Goal: Find specific page/section: Find specific page/section

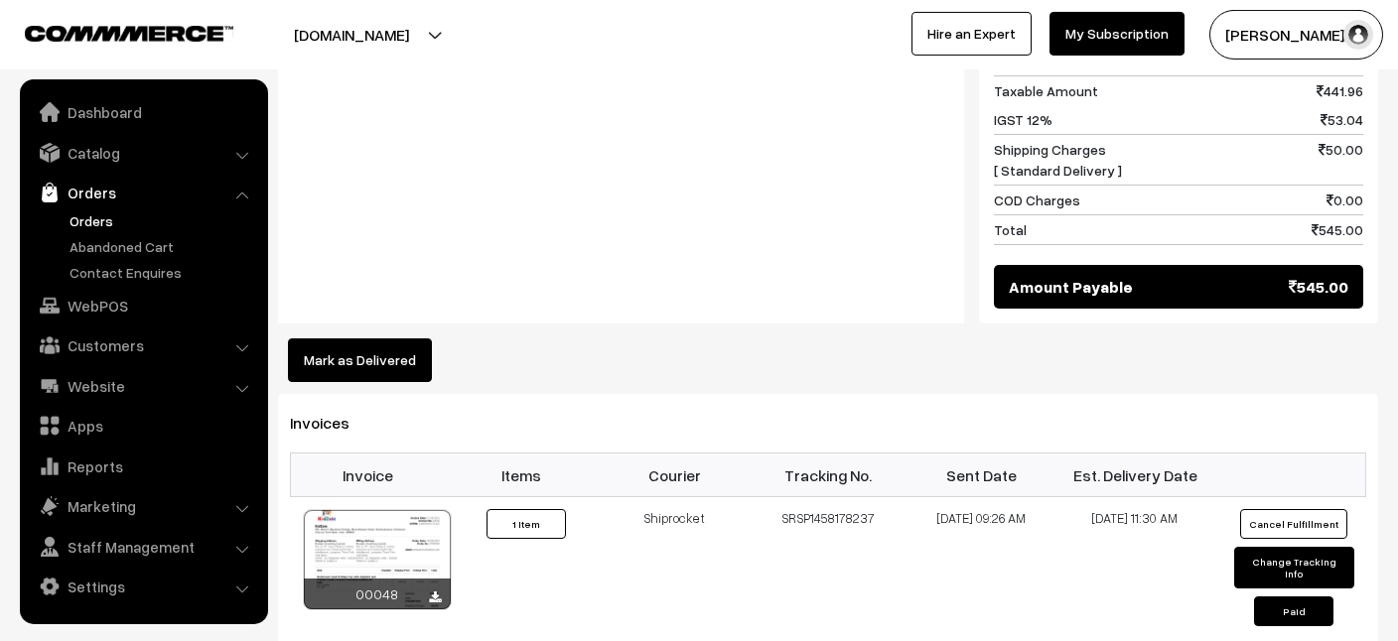
scroll to position [1074, 0]
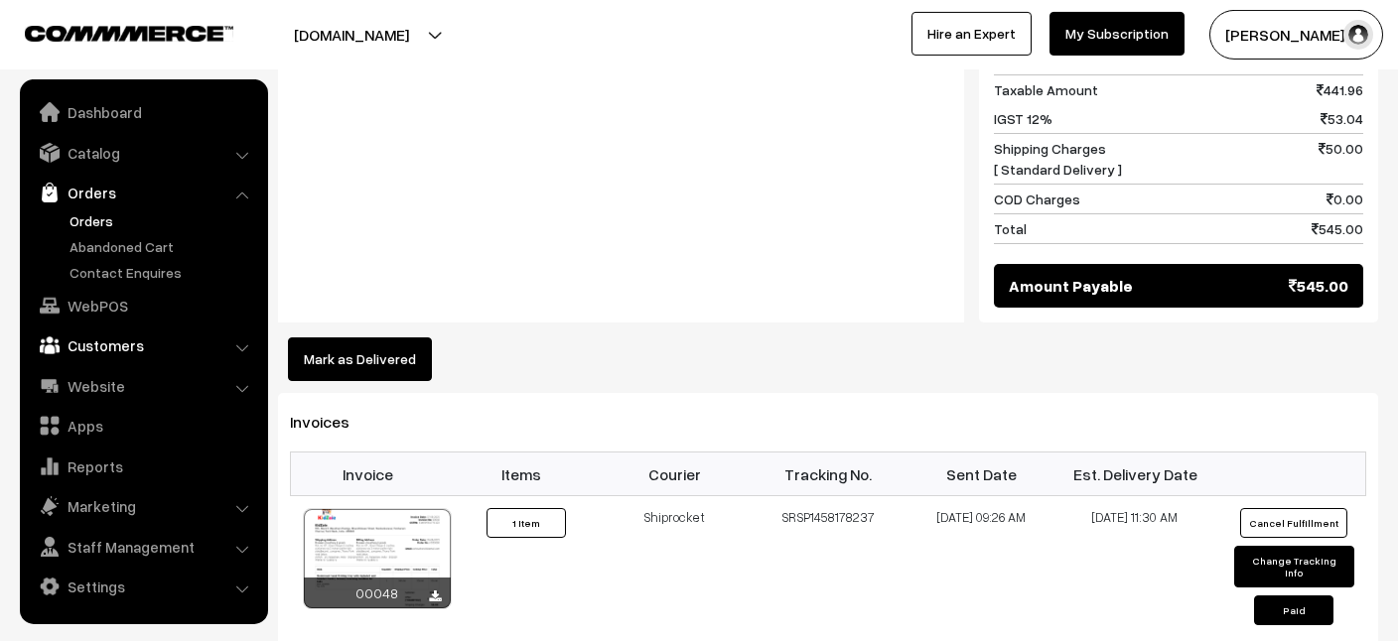
click at [119, 348] on link "Customers" at bounding box center [143, 346] width 236 height 36
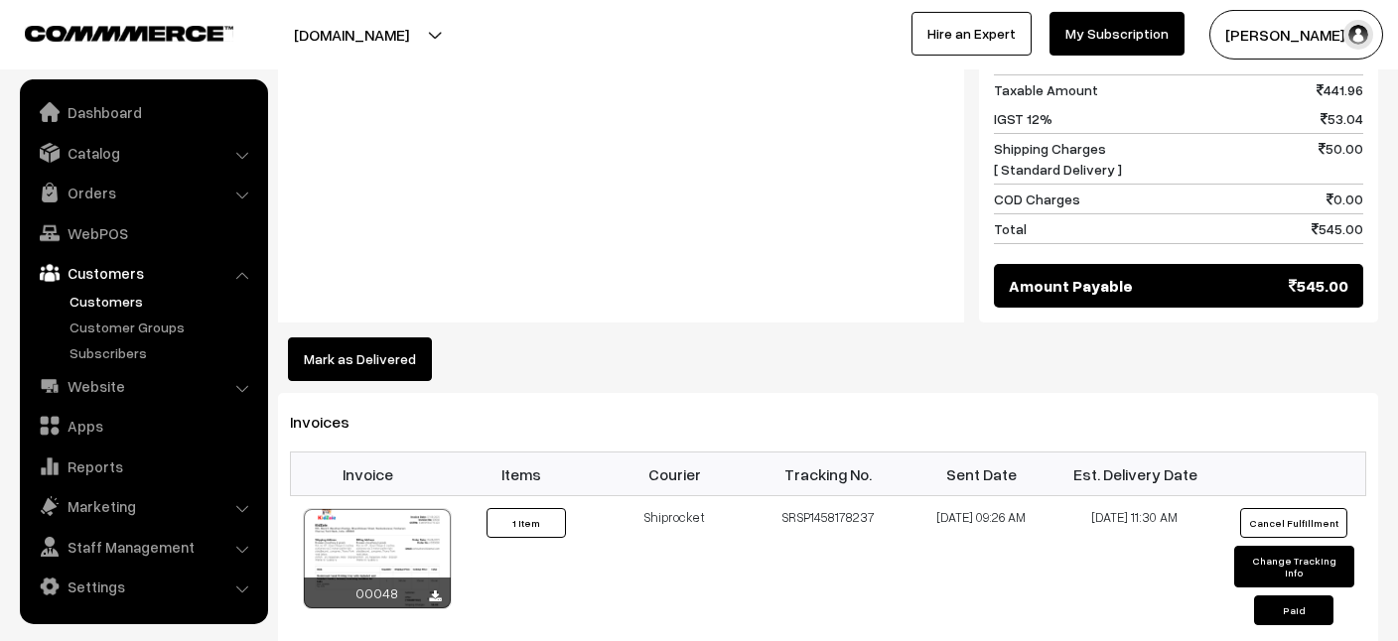
click at [112, 302] on link "Customers" at bounding box center [163, 301] width 197 height 21
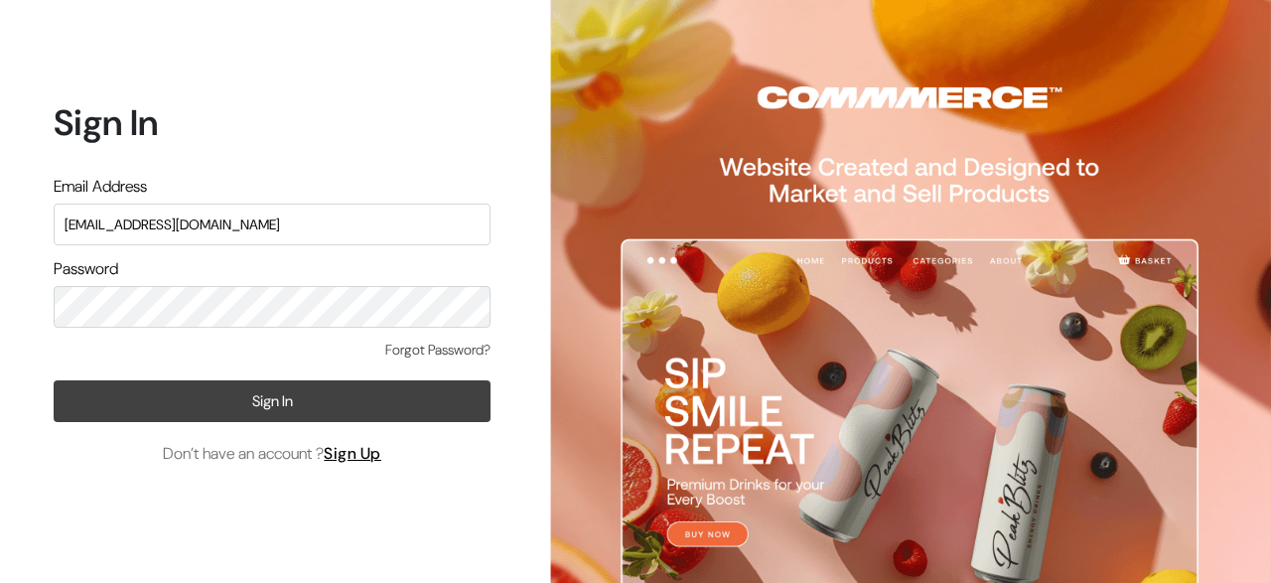
type input "[EMAIL_ADDRESS][DOMAIN_NAME]"
click at [244, 394] on button "Sign In" at bounding box center [272, 401] width 437 height 42
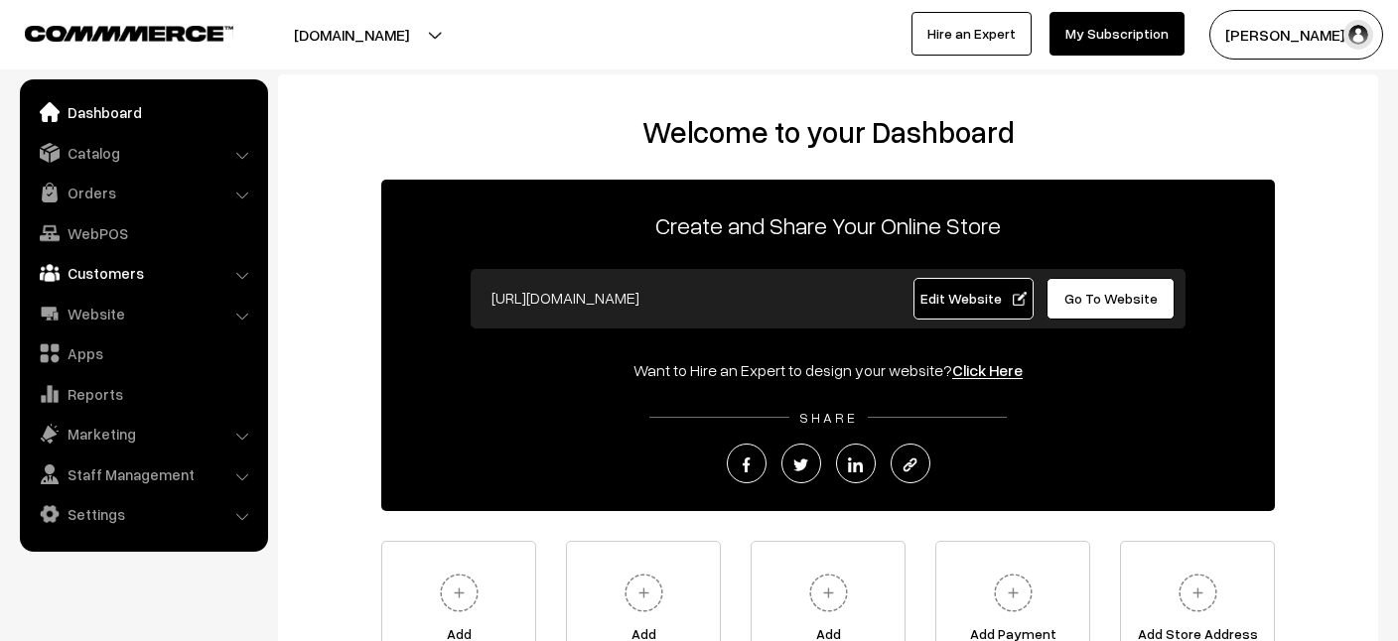
click at [142, 280] on link "Customers" at bounding box center [143, 273] width 236 height 36
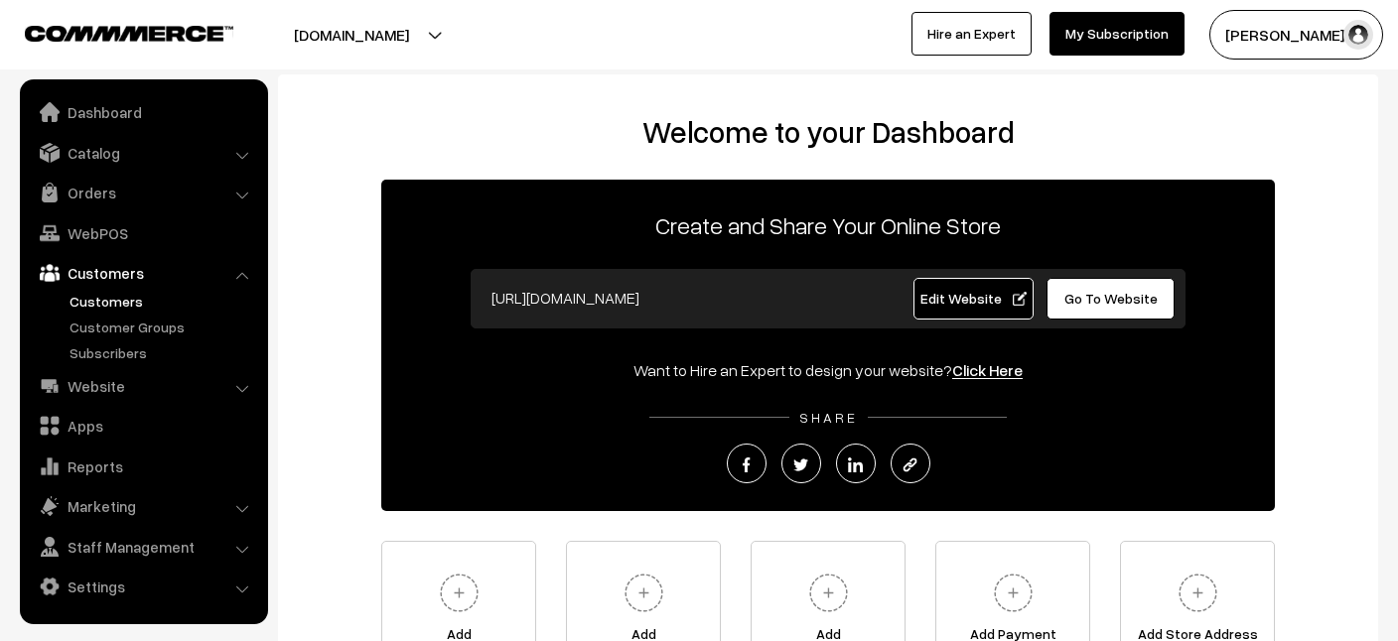
click at [116, 307] on link "Customers" at bounding box center [163, 301] width 197 height 21
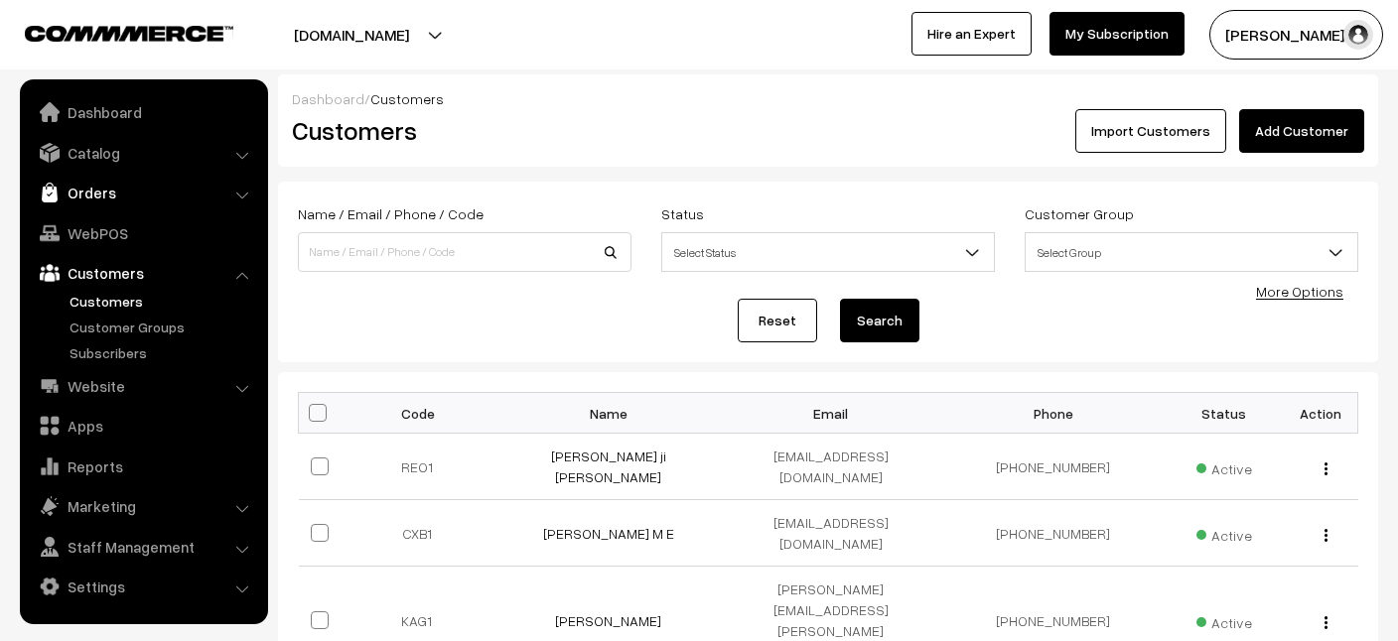
click at [83, 198] on link "Orders" at bounding box center [143, 193] width 236 height 36
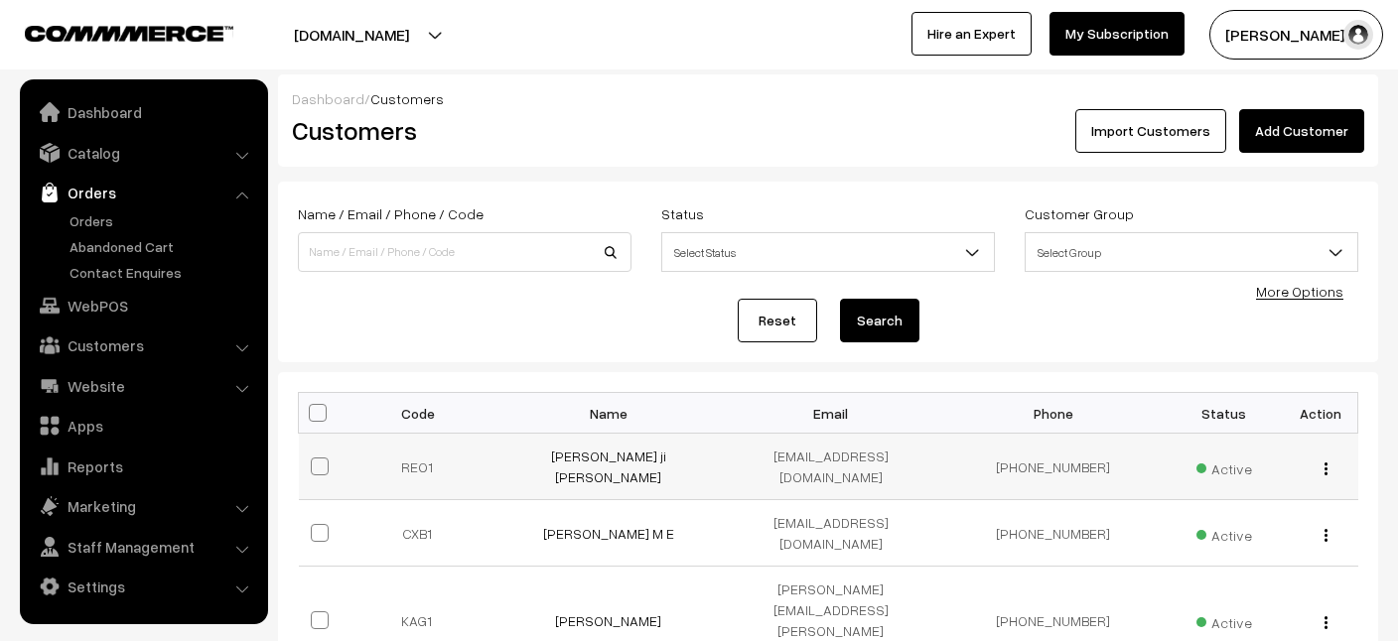
click at [1326, 463] on img "button" at bounding box center [1326, 469] width 3 height 13
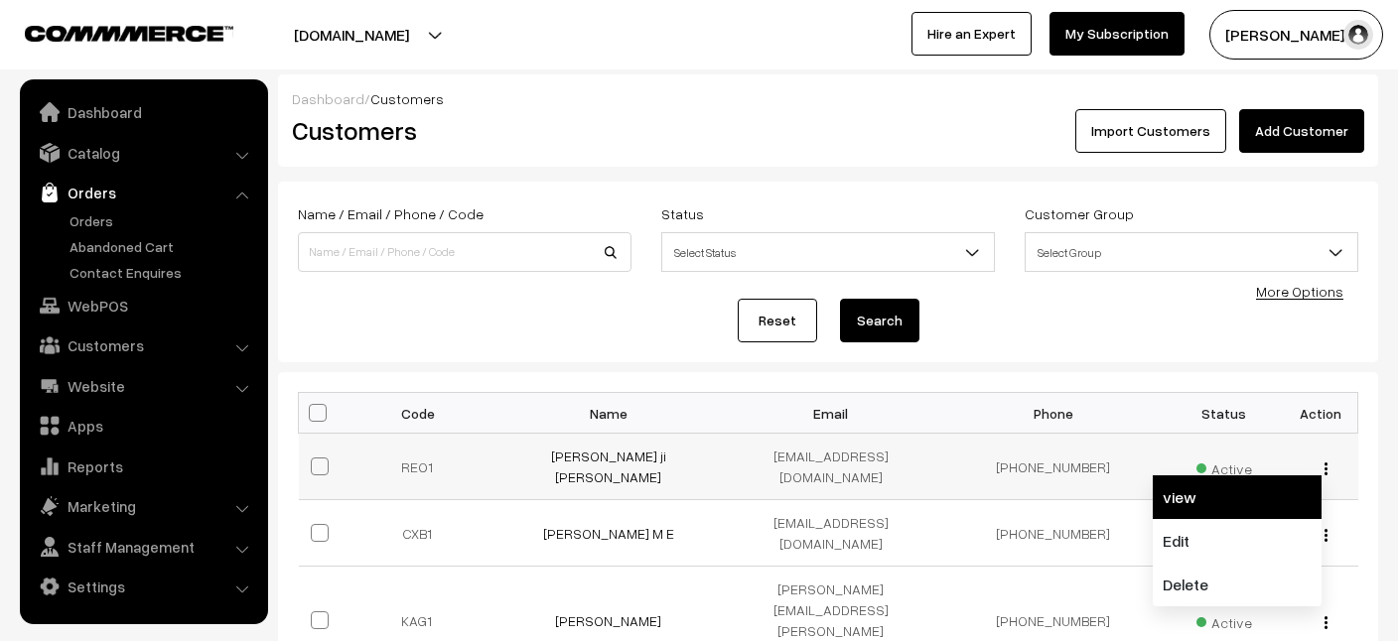
click at [1200, 482] on link "view" at bounding box center [1237, 498] width 169 height 44
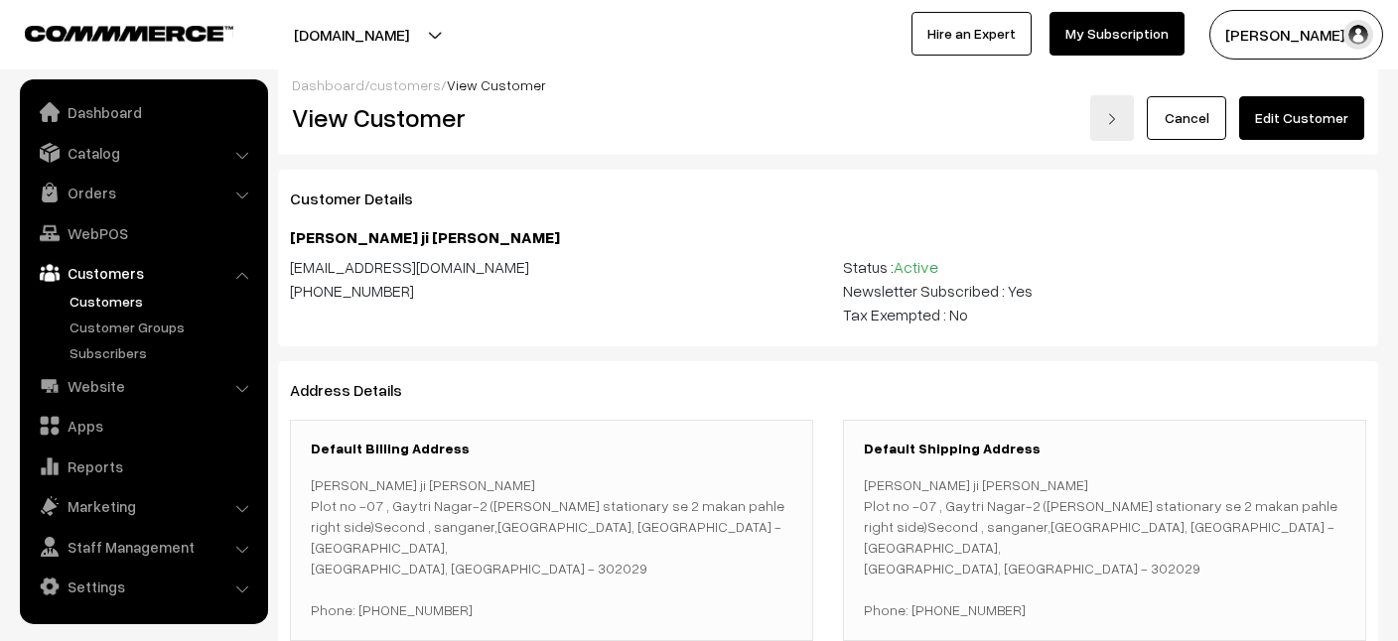
scroll to position [6, 0]
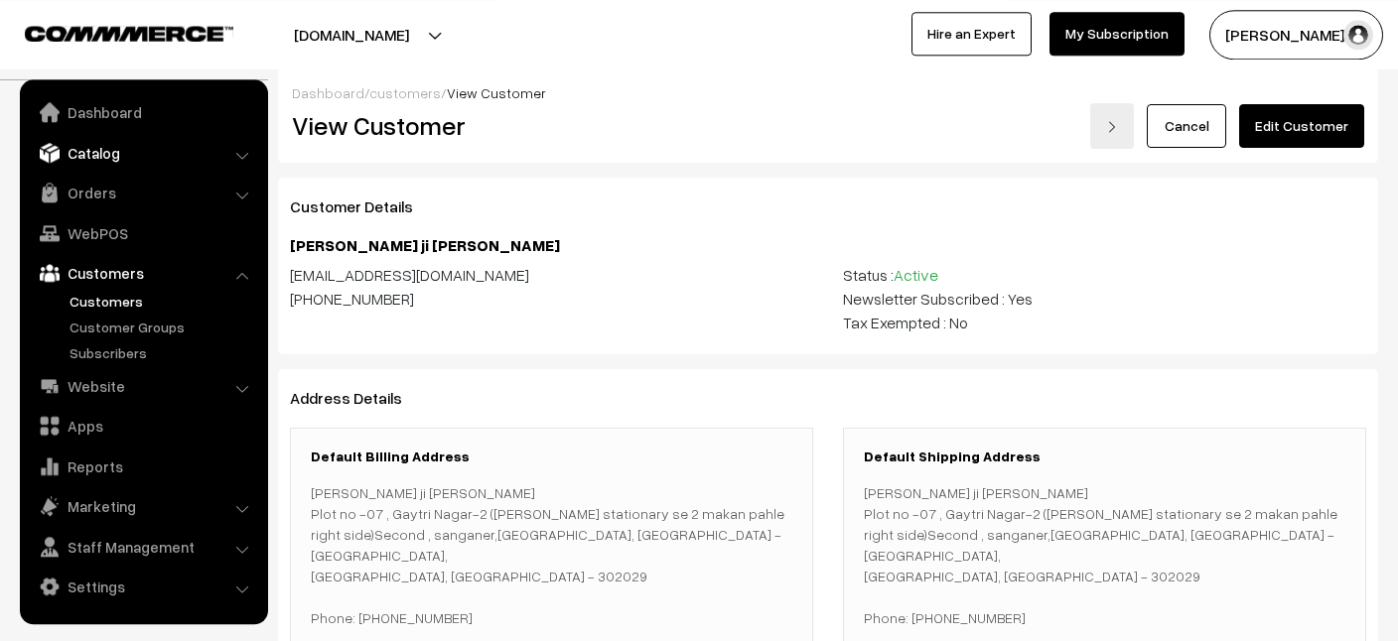
click at [101, 153] on link "Catalog" at bounding box center [143, 153] width 236 height 36
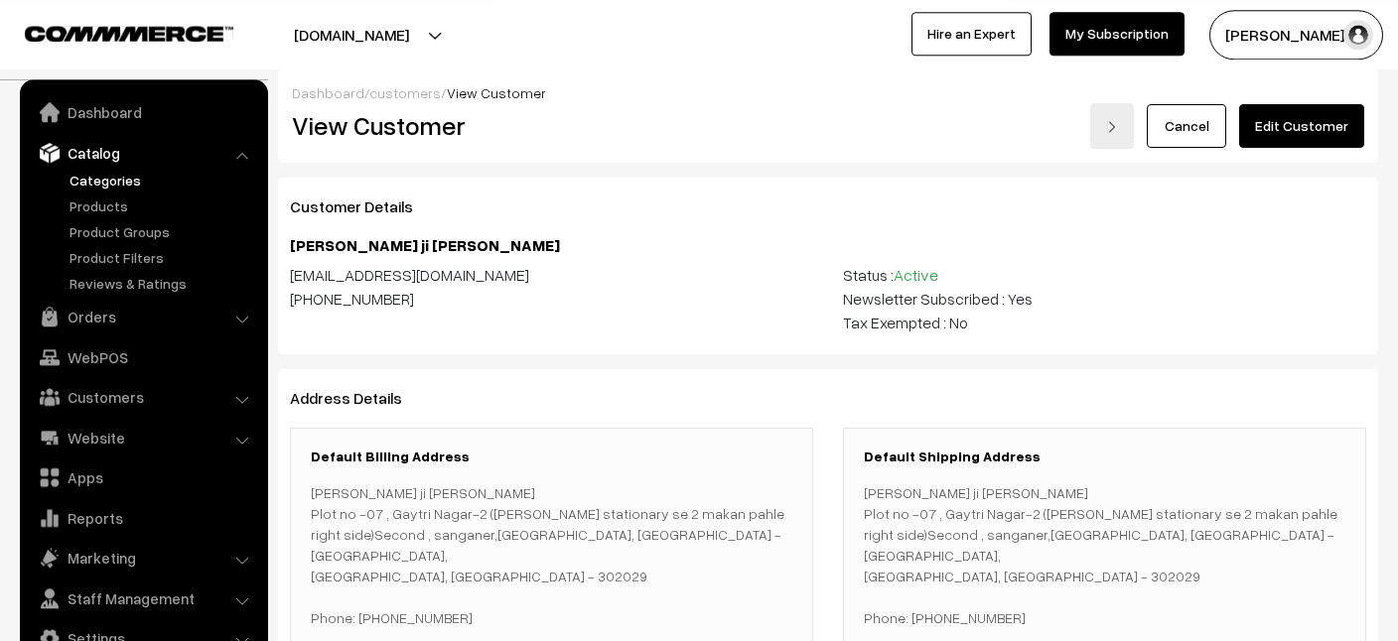
click at [106, 181] on link "Categories" at bounding box center [163, 180] width 197 height 21
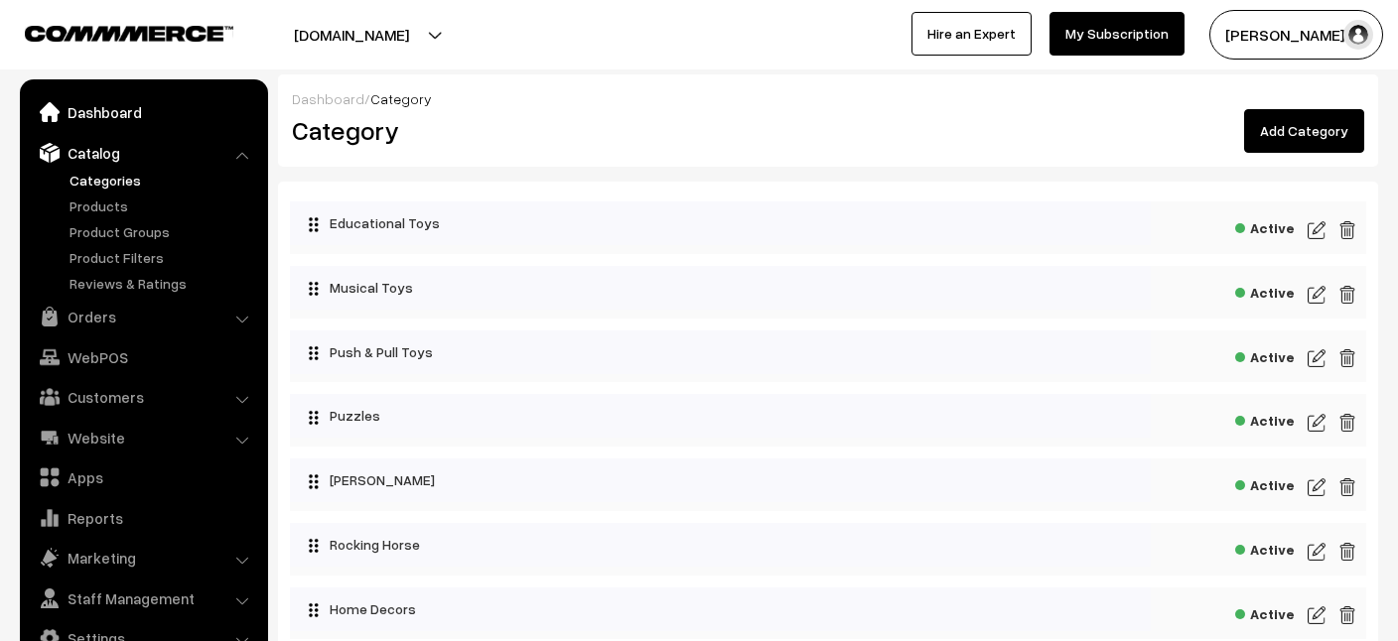
click at [103, 112] on link "Dashboard" at bounding box center [143, 112] width 236 height 36
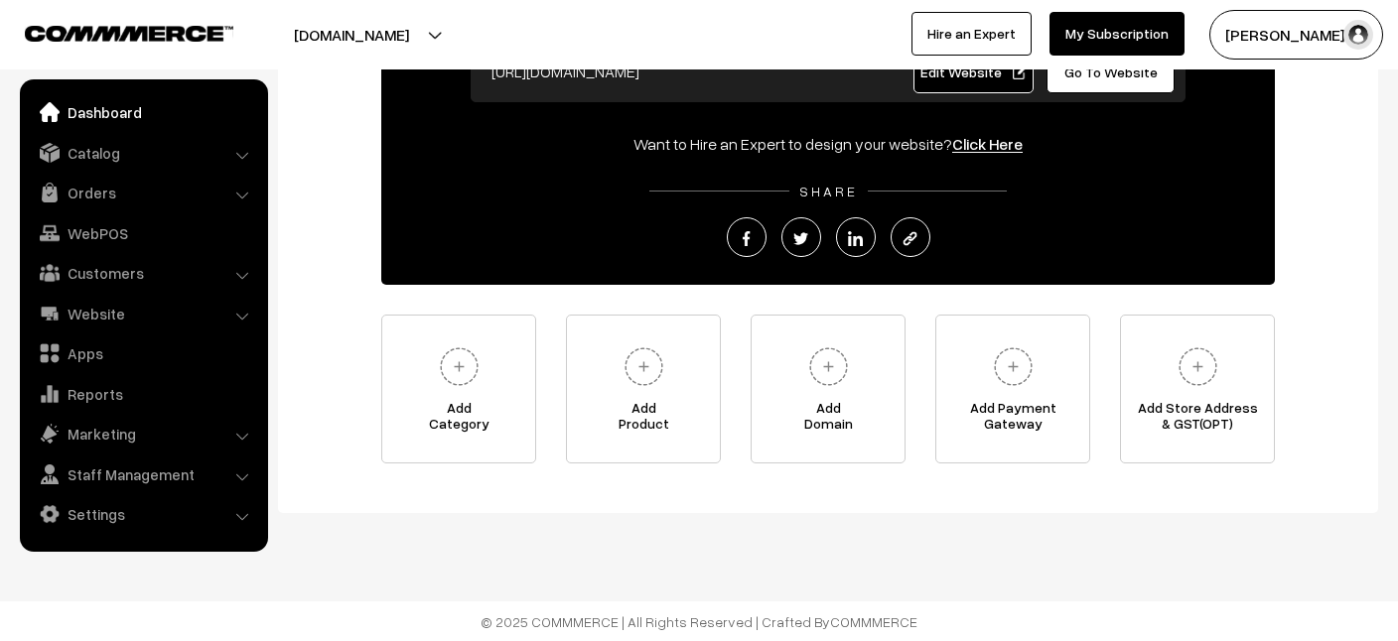
scroll to position [47, 0]
